Goal: Task Accomplishment & Management: Use online tool/utility

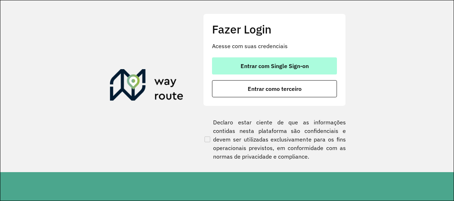
click at [238, 71] on button "Entrar com Single Sign-on" at bounding box center [274, 65] width 125 height 17
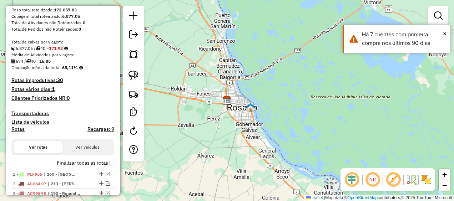
scroll to position [107, 0]
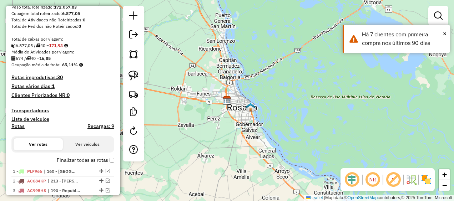
click at [97, 160] on label "Finalizar todas as rotas" at bounding box center [85, 160] width 57 height 7
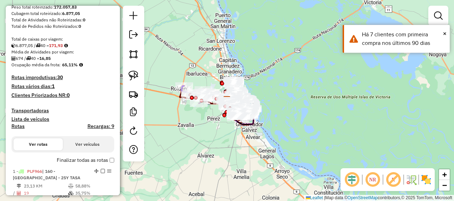
click at [180, 154] on div "Janela de atendimento Grade de atendimento Capacidade Transportadoras Veículos …" at bounding box center [227, 100] width 454 height 201
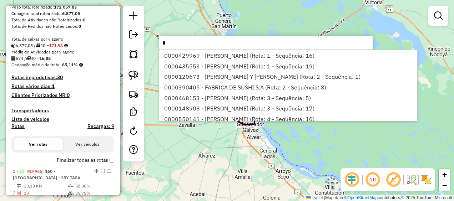
type input "*"
